Goal: Obtain resource: Obtain resource

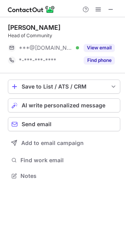
scroll to position [171, 125]
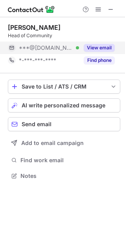
click at [98, 49] on button "View email" at bounding box center [99, 48] width 31 height 8
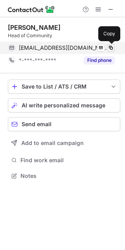
click at [110, 47] on span at bounding box center [111, 48] width 6 height 6
click at [109, 45] on span at bounding box center [111, 48] width 6 height 6
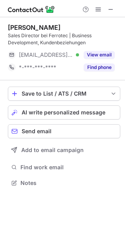
scroll to position [178, 125]
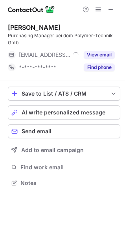
scroll to position [178, 125]
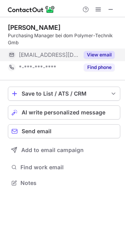
click at [97, 57] on button "View email" at bounding box center [99, 55] width 31 height 8
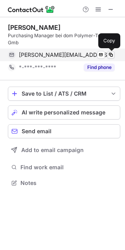
click at [113, 53] on span at bounding box center [111, 55] width 6 height 6
